Goal: Task Accomplishment & Management: Complete application form

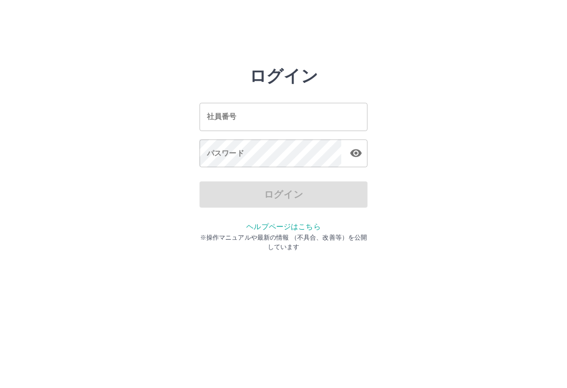
click at [287, 125] on input "社員番号" at bounding box center [283, 117] width 168 height 28
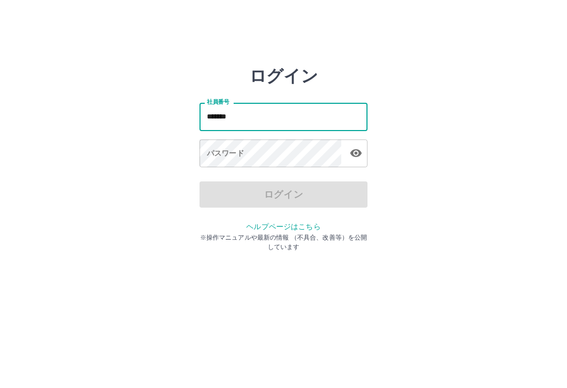
type input "*******"
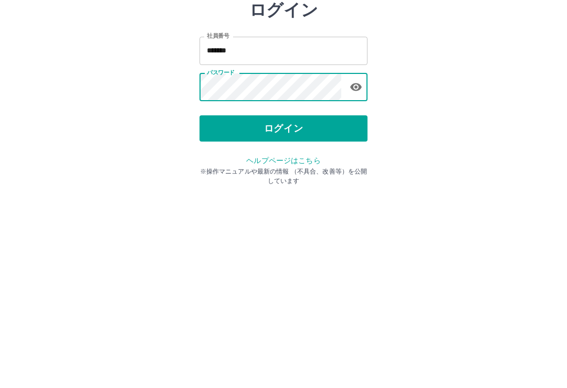
click at [311, 182] on button "ログイン" at bounding box center [283, 195] width 168 height 26
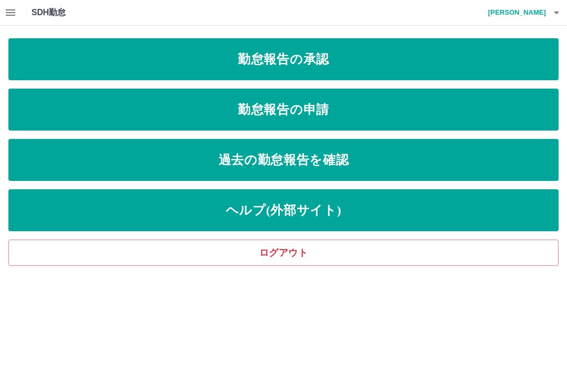
click at [355, 161] on link "過去の勤怠報告を確認" at bounding box center [283, 160] width 550 height 42
click at [315, 112] on link "勤怠報告の申請" at bounding box center [283, 110] width 550 height 42
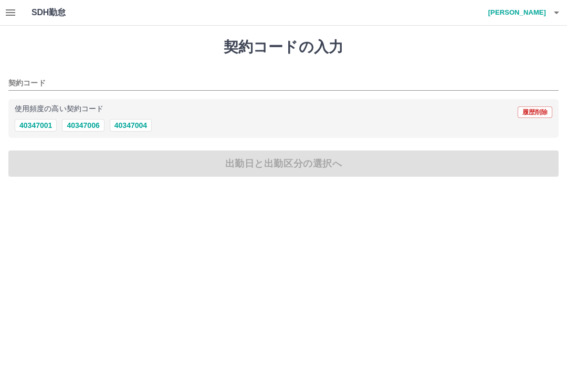
click at [71, 125] on button "40347006" at bounding box center [83, 125] width 42 height 13
type input "********"
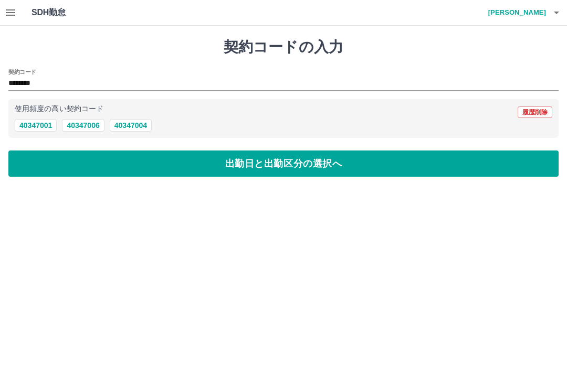
click at [216, 165] on button "出勤日と出勤区分の選択へ" at bounding box center [283, 164] width 550 height 26
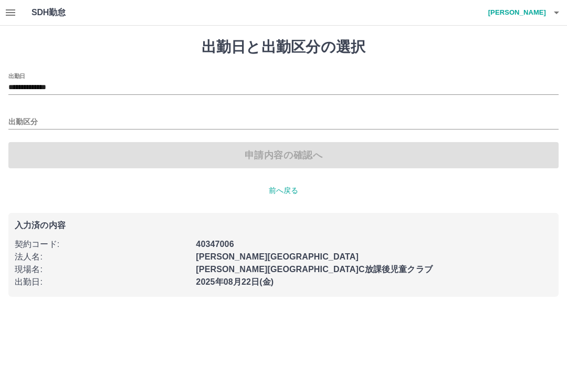
click at [86, 120] on input "出勤区分" at bounding box center [283, 122] width 550 height 13
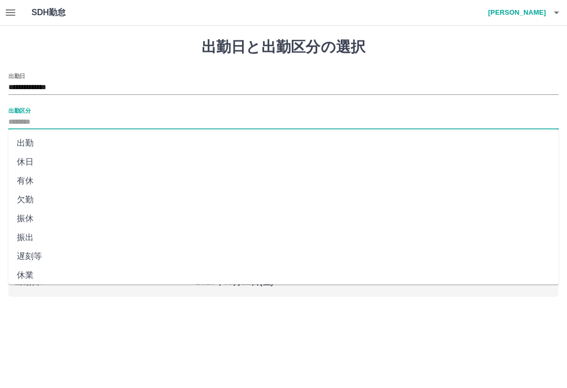
click at [91, 147] on li "出勤" at bounding box center [283, 143] width 550 height 19
type input "**"
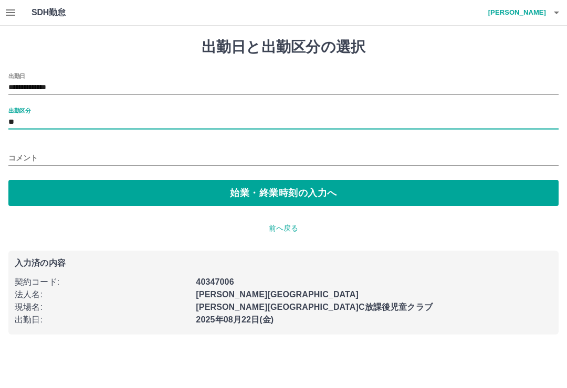
click at [326, 197] on button "始業・終業時刻の入力へ" at bounding box center [283, 193] width 550 height 26
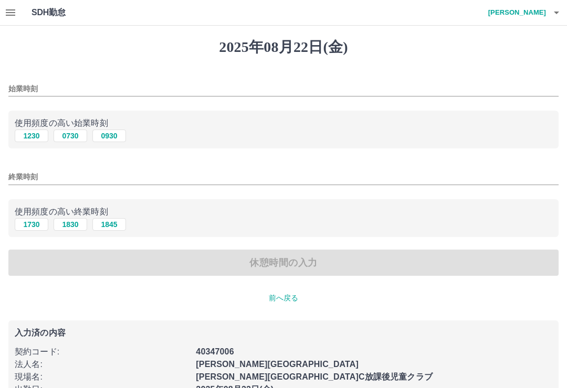
click at [120, 134] on button "0930" at bounding box center [109, 136] width 34 height 13
type input "****"
click at [72, 225] on button "1830" at bounding box center [71, 224] width 34 height 13
type input "****"
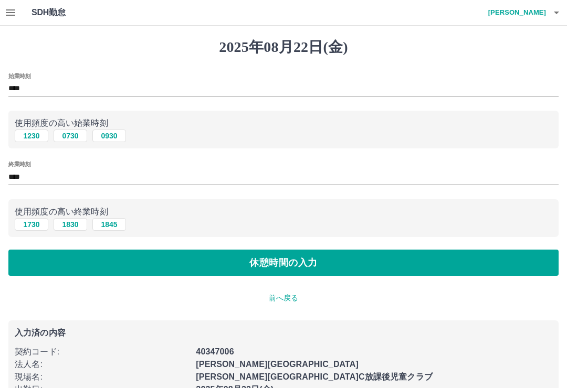
click at [140, 267] on button "休憩時間の入力" at bounding box center [283, 263] width 550 height 26
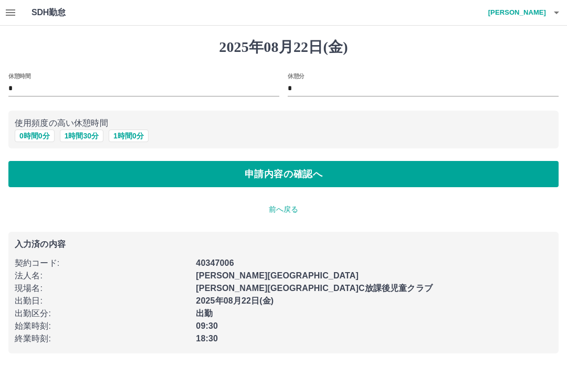
click at [143, 136] on button "1 時間 0 分" at bounding box center [129, 136] width 40 height 13
type input "*"
click at [177, 181] on button "申請内容の確認へ" at bounding box center [283, 174] width 550 height 26
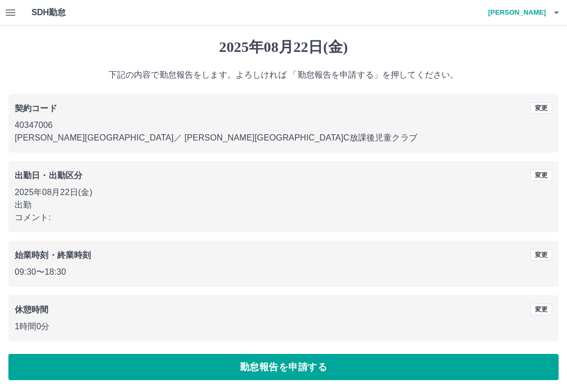
scroll to position [4, 0]
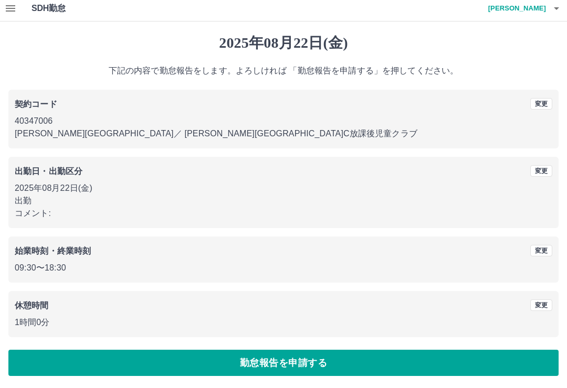
click at [418, 353] on button "勤怠報告を申請する" at bounding box center [283, 363] width 550 height 26
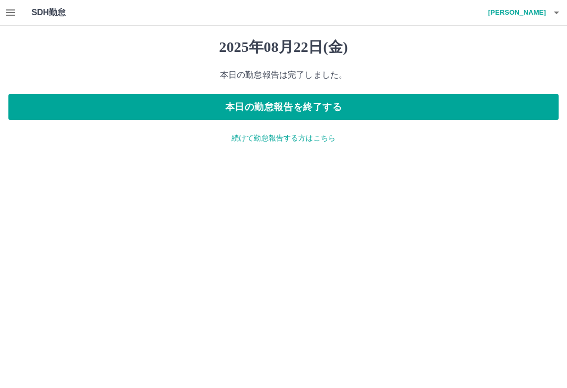
click at [1, 8] on button "button" at bounding box center [10, 12] width 21 height 25
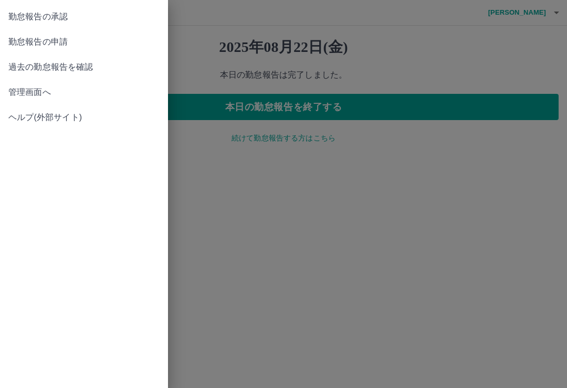
click at [22, 19] on span "勤怠報告の承認" at bounding box center [83, 16] width 151 height 13
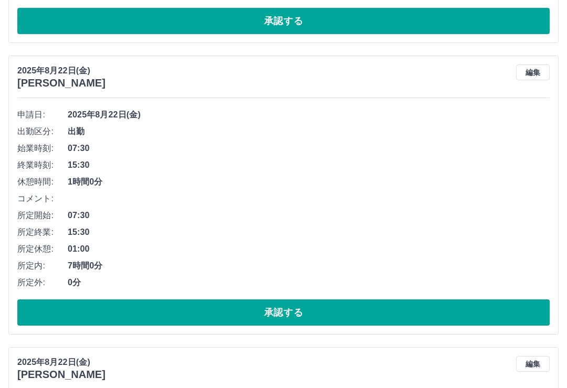
scroll to position [361, 0]
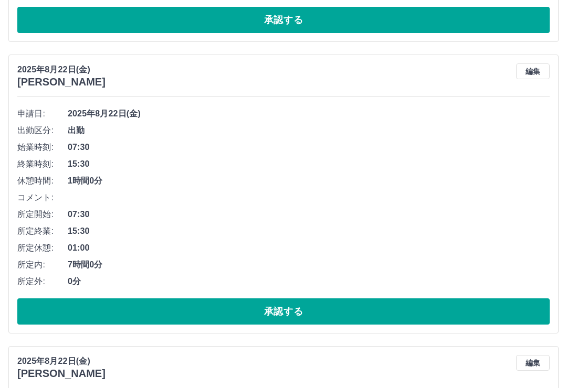
click at [261, 310] on button "承認する" at bounding box center [283, 312] width 532 height 26
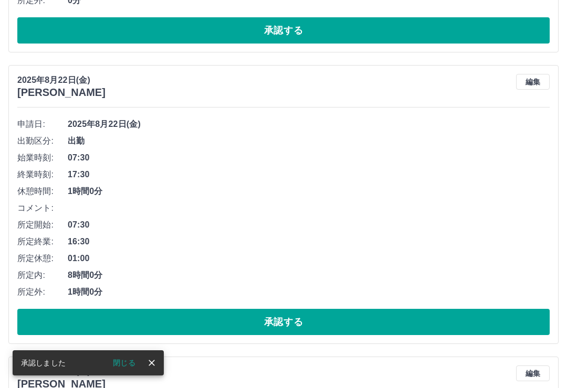
scroll to position [350, 0]
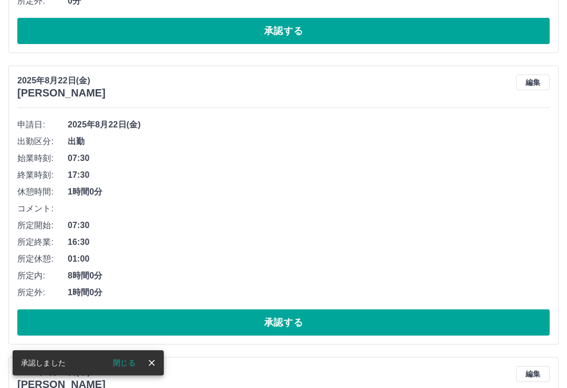
click at [144, 320] on button "承認する" at bounding box center [283, 323] width 532 height 26
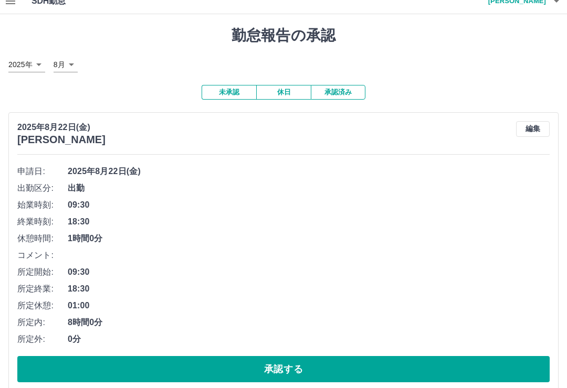
scroll to position [0, 0]
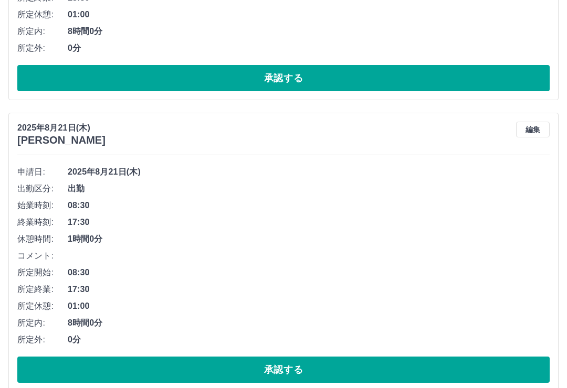
click at [173, 371] on button "承認する" at bounding box center [283, 370] width 532 height 26
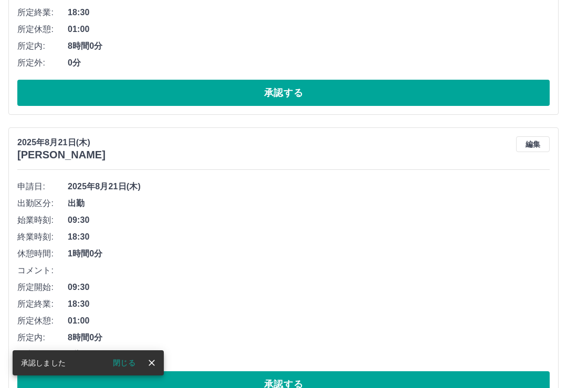
scroll to position [301, 0]
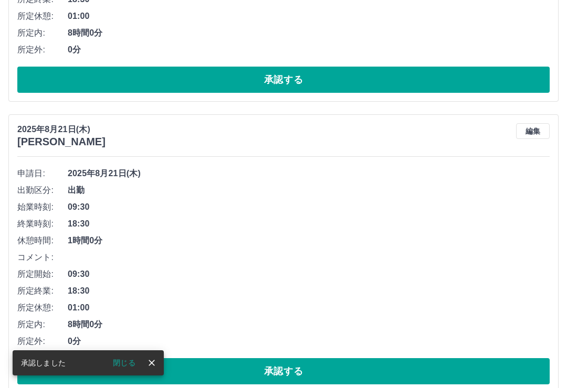
click at [249, 373] on button "承認する" at bounding box center [283, 371] width 532 height 26
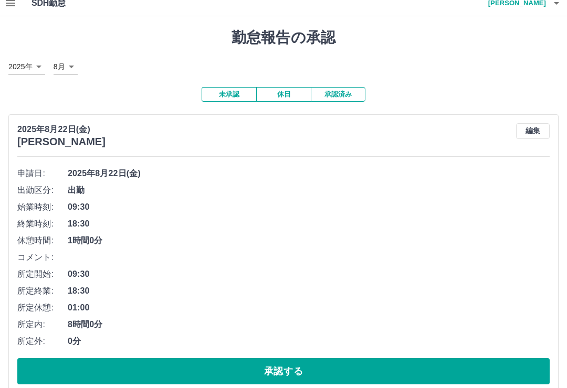
scroll to position [0, 0]
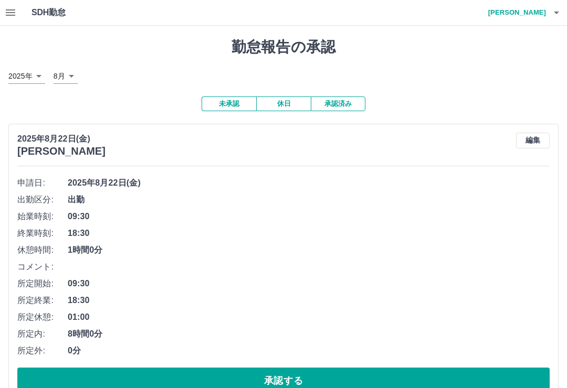
click at [18, 17] on button "button" at bounding box center [10, 12] width 21 height 25
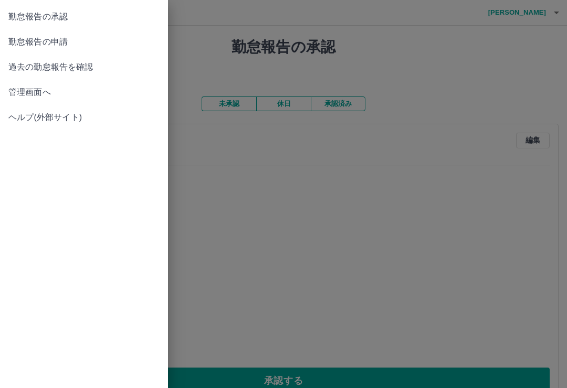
click at [23, 23] on link "勤怠報告の承認" at bounding box center [84, 16] width 168 height 25
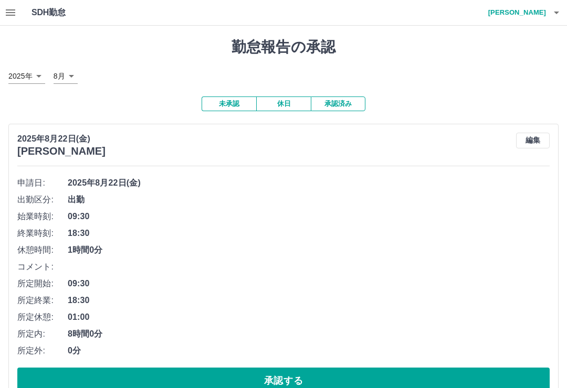
click at [18, 15] on button "button" at bounding box center [10, 12] width 21 height 25
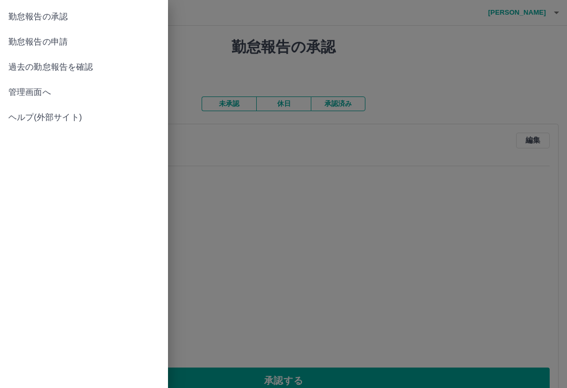
click at [26, 45] on span "勤怠報告の申請" at bounding box center [83, 42] width 151 height 13
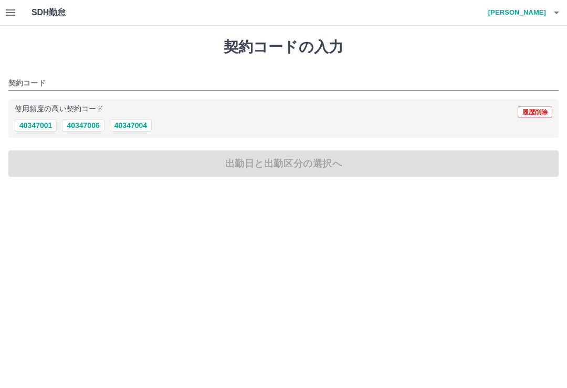
click at [13, 9] on icon "button" at bounding box center [10, 12] width 9 height 6
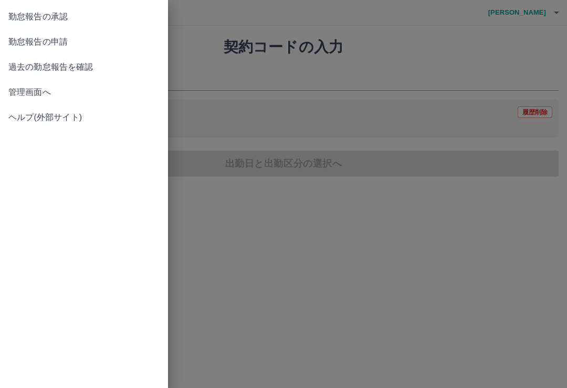
click at [24, 23] on link "勤怠報告の承認" at bounding box center [84, 16] width 168 height 25
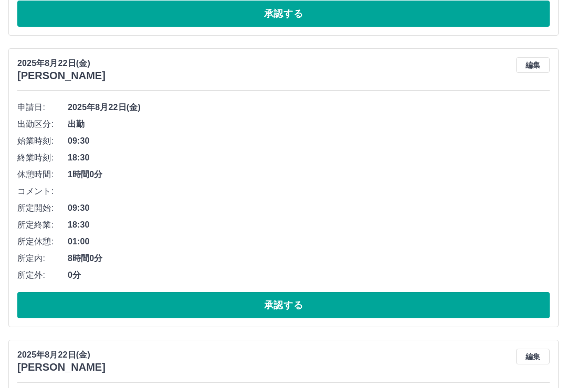
scroll to position [216, 0]
click at [344, 295] on button "承認する" at bounding box center [283, 305] width 532 height 26
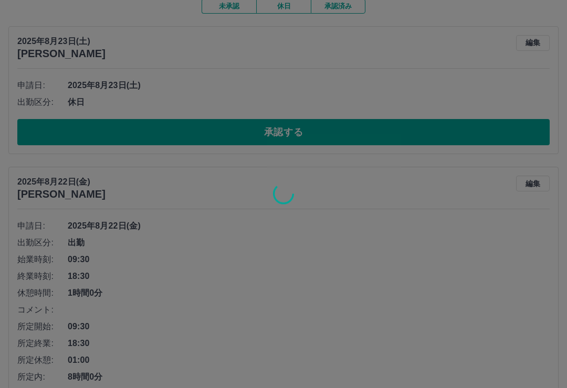
scroll to position [88, 0]
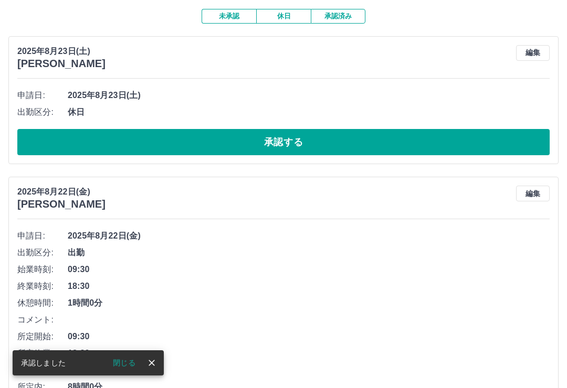
click at [401, 151] on button "承認する" at bounding box center [283, 142] width 532 height 26
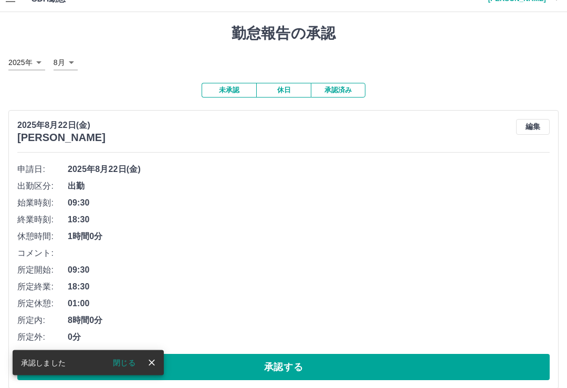
scroll to position [0, 0]
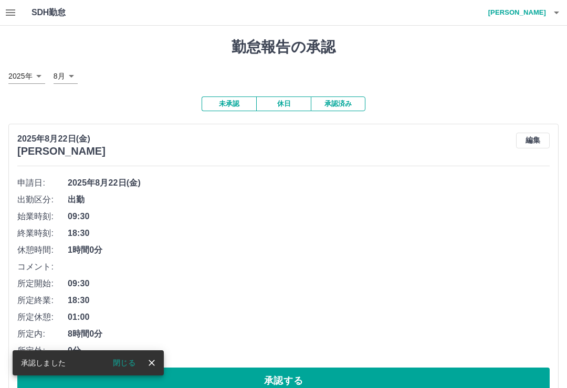
click at [553, 19] on button "button" at bounding box center [556, 12] width 21 height 25
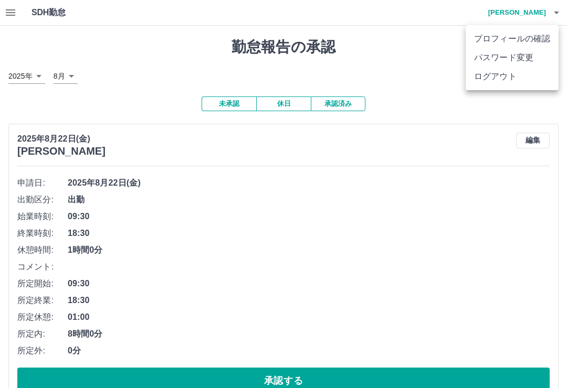
click at [522, 81] on li "ログアウト" at bounding box center [512, 76] width 93 height 19
